Goal: Check status: Check status

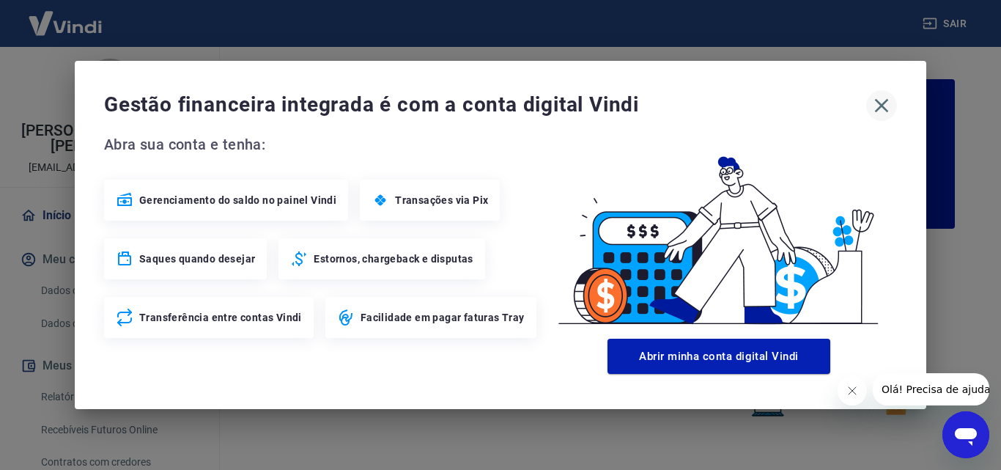
click at [878, 111] on icon "button" at bounding box center [881, 105] width 23 height 23
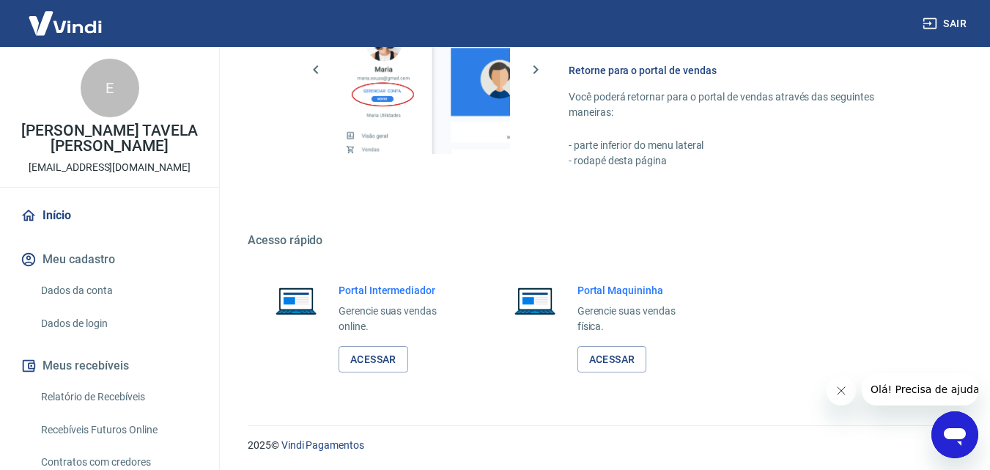
scroll to position [884, 0]
click at [390, 354] on link "Acessar" at bounding box center [373, 358] width 70 height 27
click at [122, 392] on link "Relatório de Recebíveis" at bounding box center [118, 397] width 166 height 30
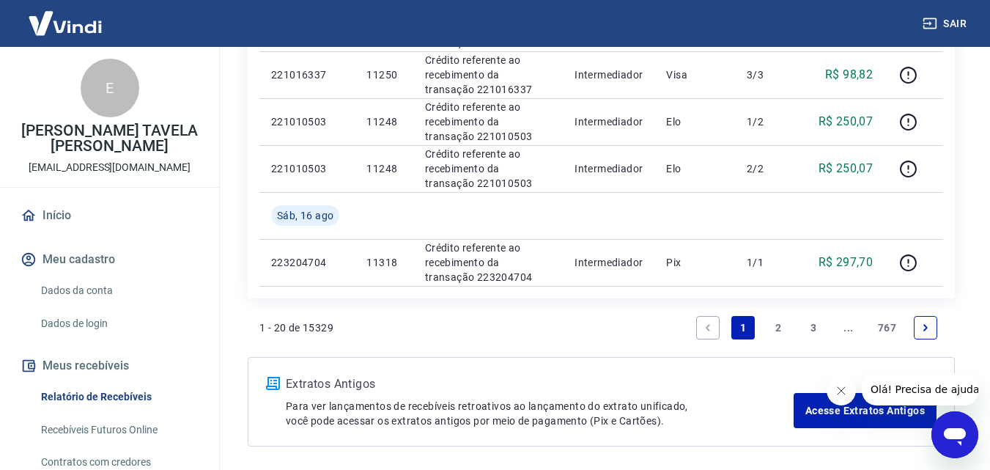
scroll to position [1099, 0]
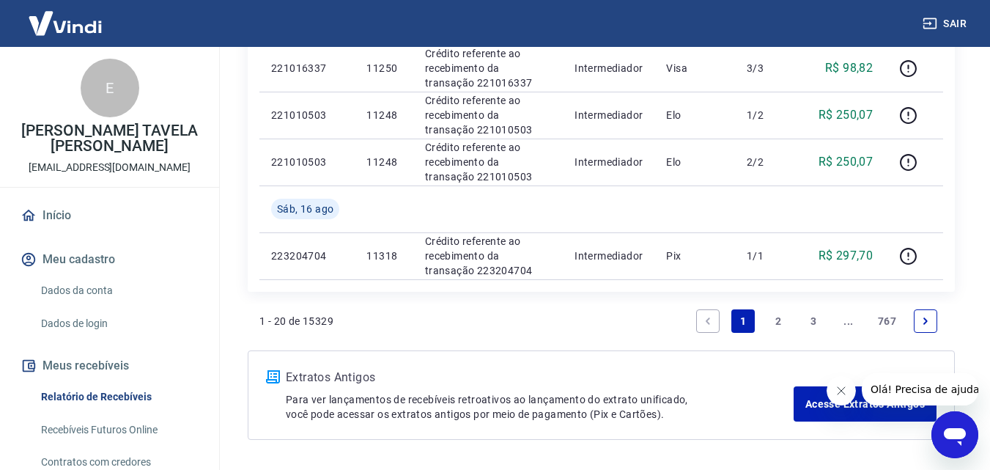
click at [782, 320] on link "2" at bounding box center [777, 320] width 23 height 23
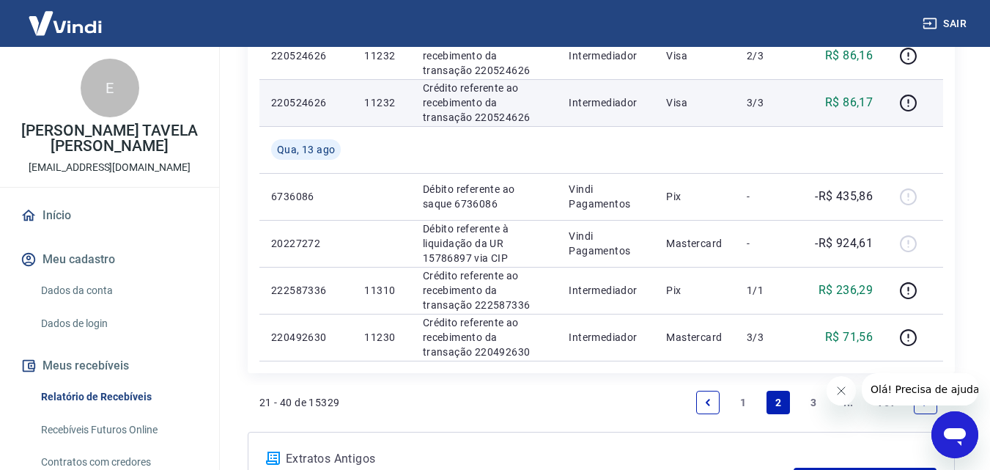
scroll to position [1026, 0]
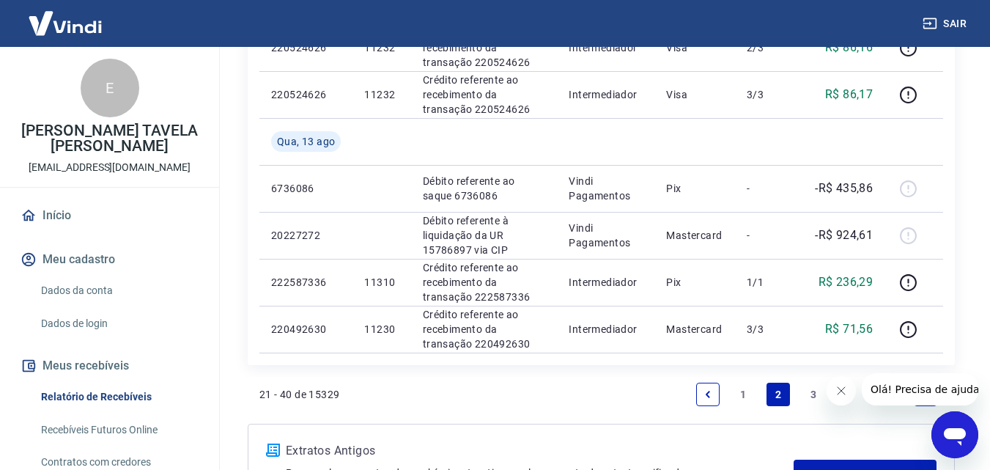
click at [740, 393] on link "1" at bounding box center [742, 393] width 23 height 23
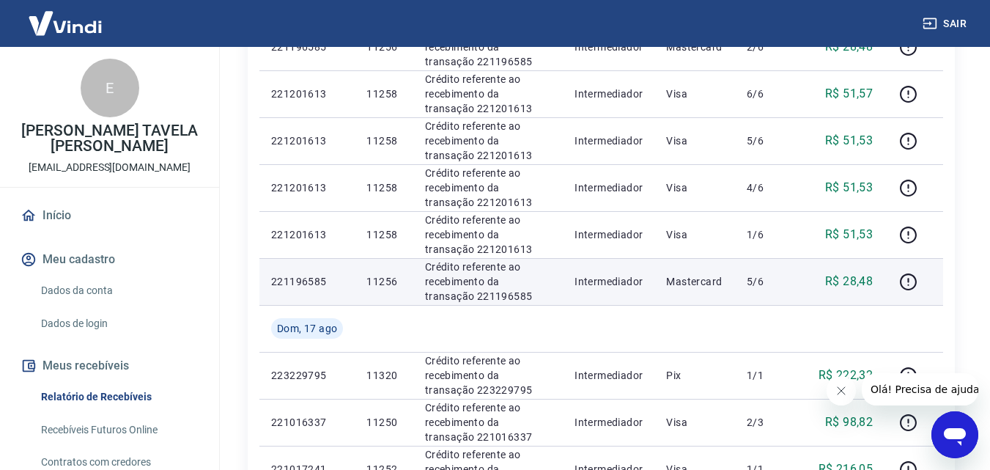
scroll to position [563, 0]
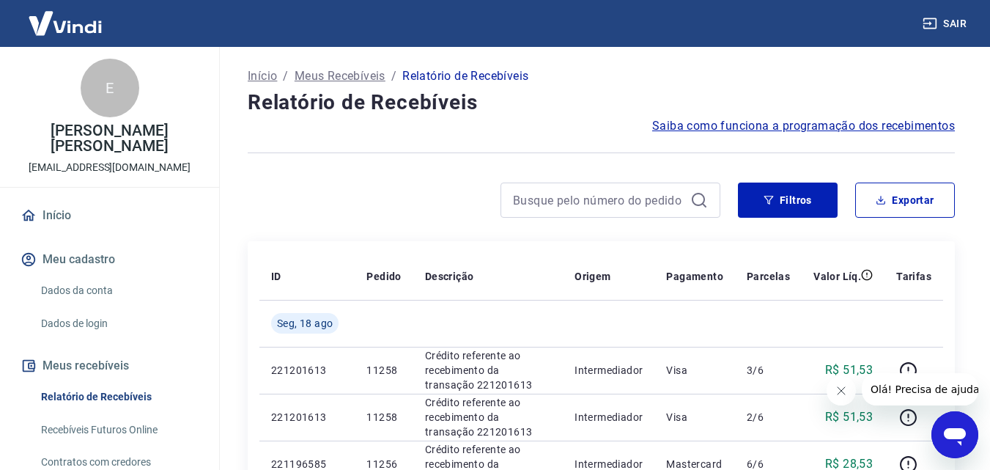
click at [147, 426] on link "Recebíveis Futuros Online" at bounding box center [118, 430] width 166 height 30
click at [113, 393] on link "Relatório de Recebíveis" at bounding box center [118, 397] width 166 height 30
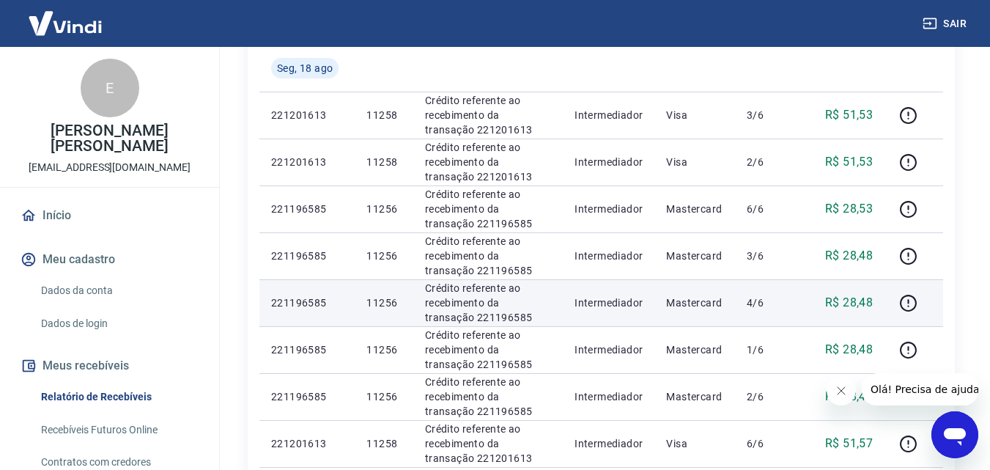
scroll to position [220, 0]
